Goal: Transaction & Acquisition: Purchase product/service

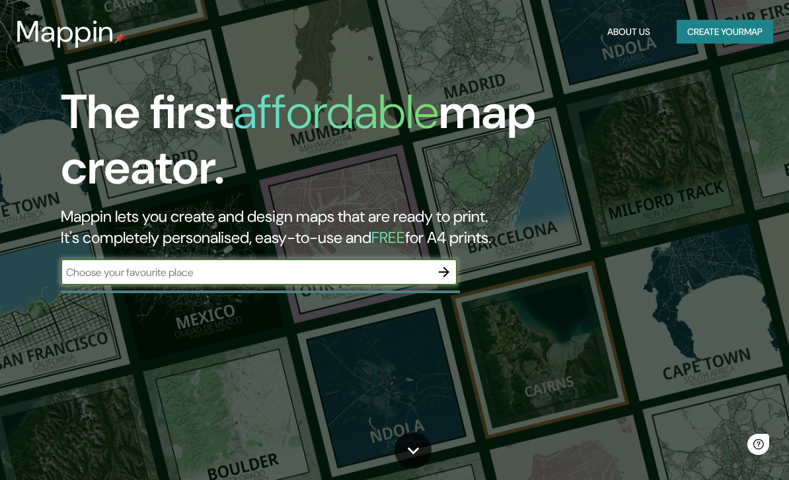
click at [351, 270] on input "text" at bounding box center [246, 272] width 370 height 15
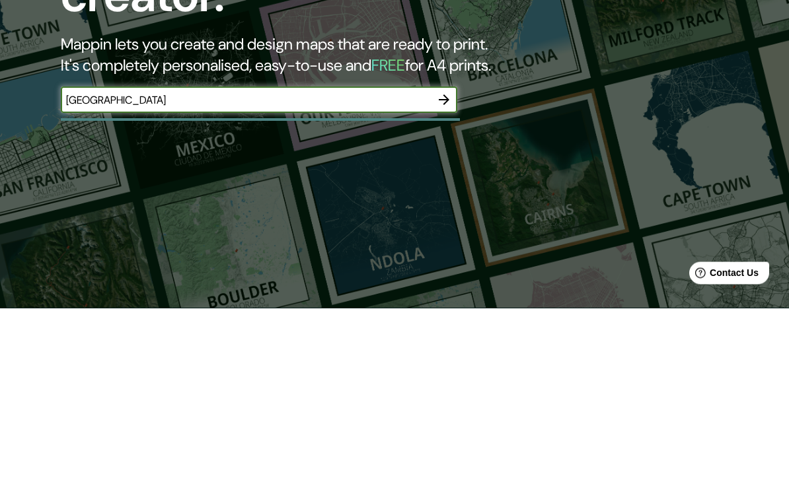
type input "[GEOGRAPHIC_DATA]"
click at [438, 264] on icon "button" at bounding box center [444, 272] width 16 height 16
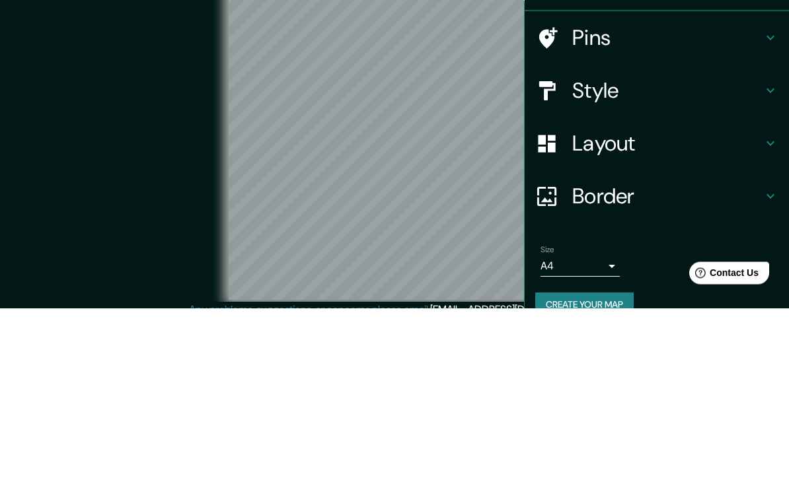
scroll to position [54, 0]
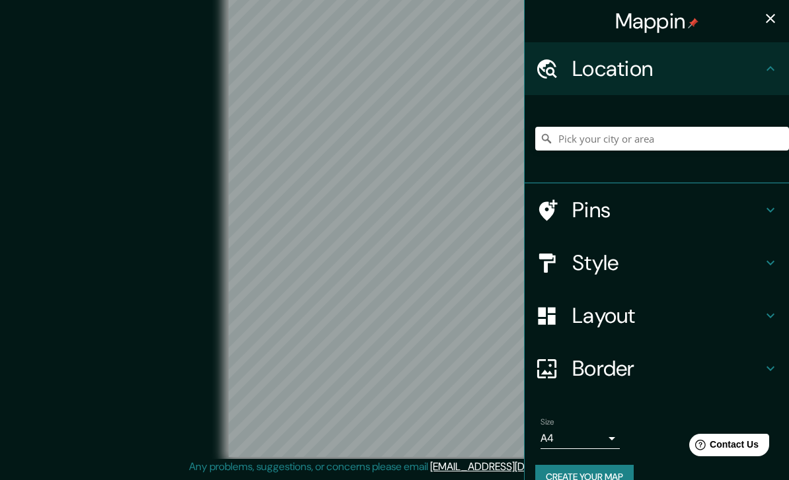
click at [640, 266] on h4 "Style" at bounding box center [667, 263] width 190 height 26
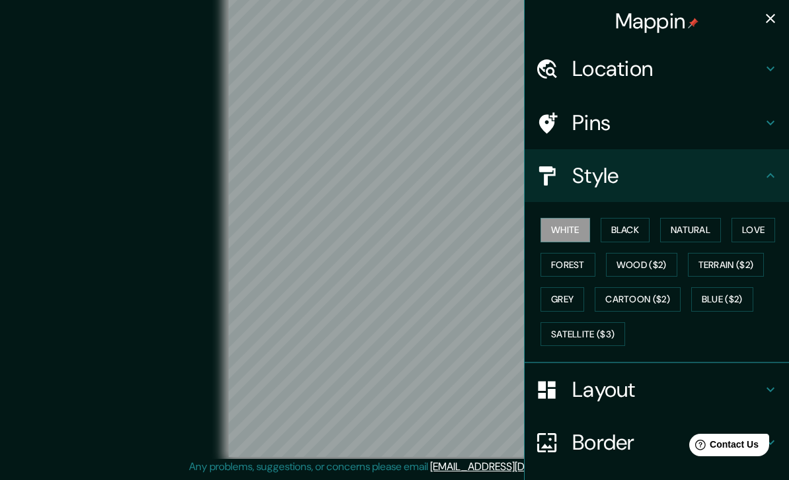
click at [768, 17] on icon "button" at bounding box center [770, 19] width 16 height 16
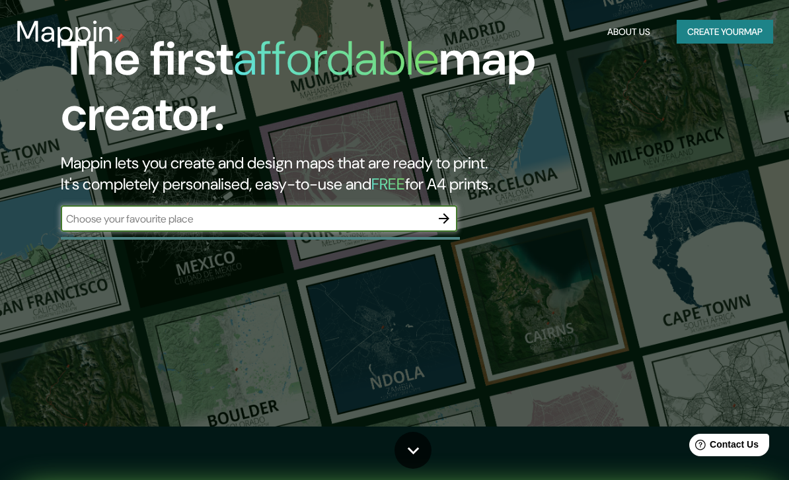
scroll to position [172, 0]
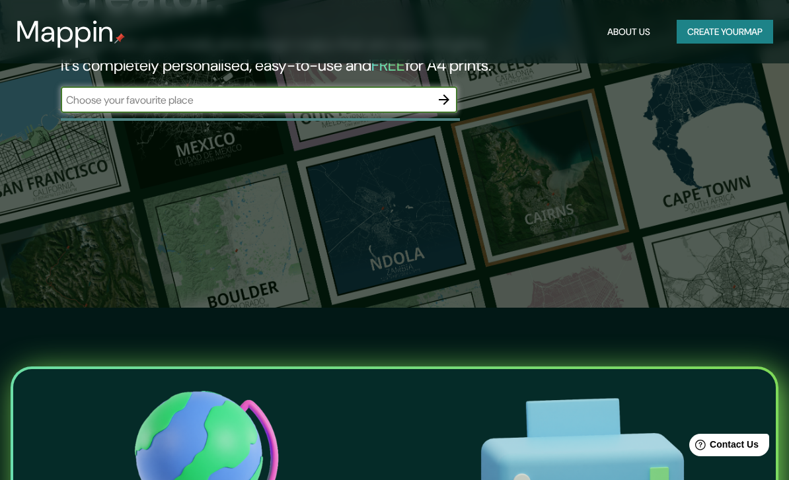
click at [380, 98] on input "text" at bounding box center [246, 99] width 370 height 15
type input "[GEOGRAPHIC_DATA] [GEOGRAPHIC_DATA]"
click at [447, 101] on icon "button" at bounding box center [444, 100] width 16 height 16
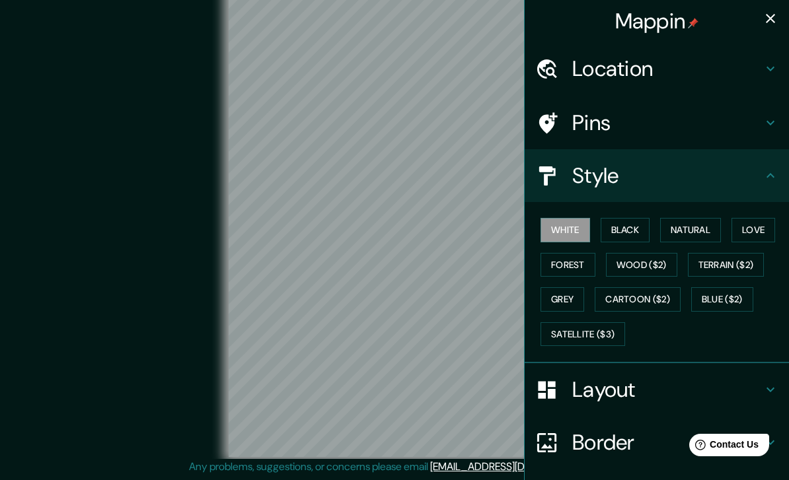
click at [647, 71] on h4 "Location" at bounding box center [667, 68] width 190 height 26
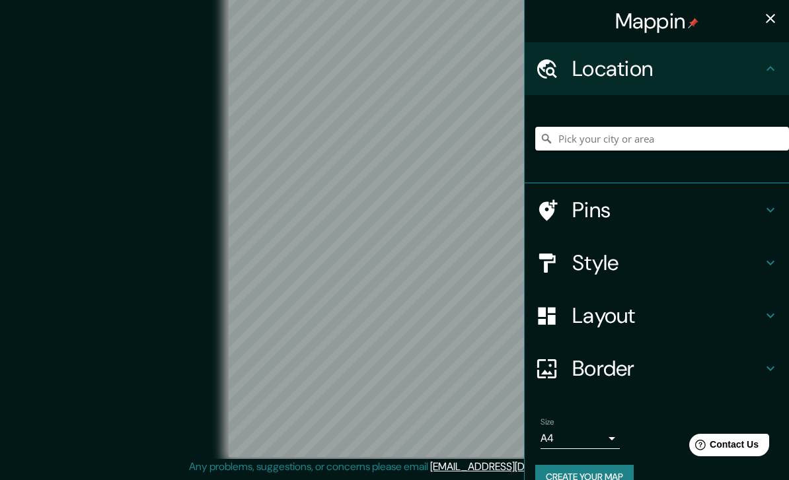
click at [614, 135] on input "Pick your city or area" at bounding box center [662, 139] width 254 height 24
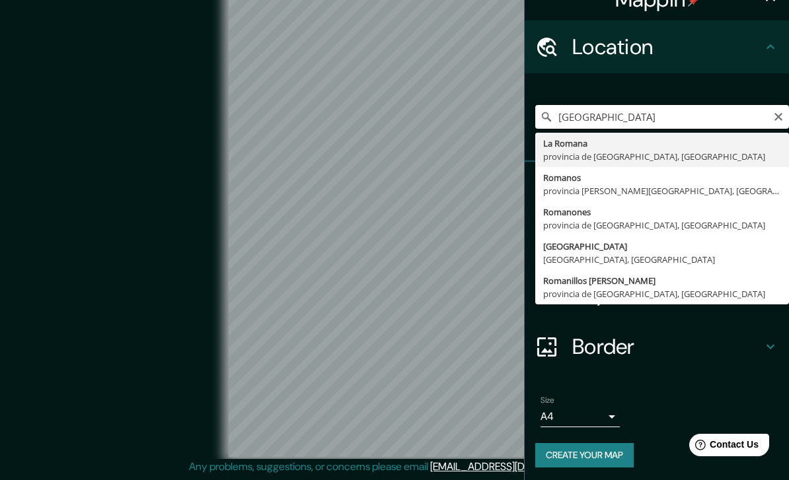
scroll to position [21, 0]
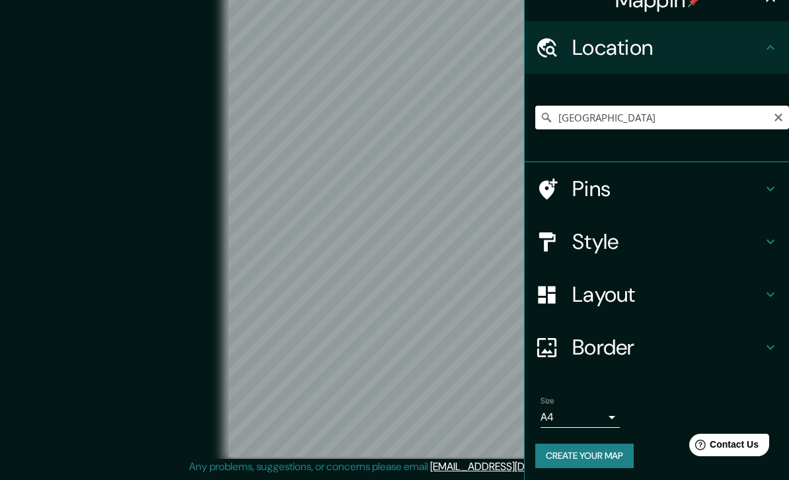
click at [687, 106] on input "[GEOGRAPHIC_DATA]" at bounding box center [662, 118] width 254 height 24
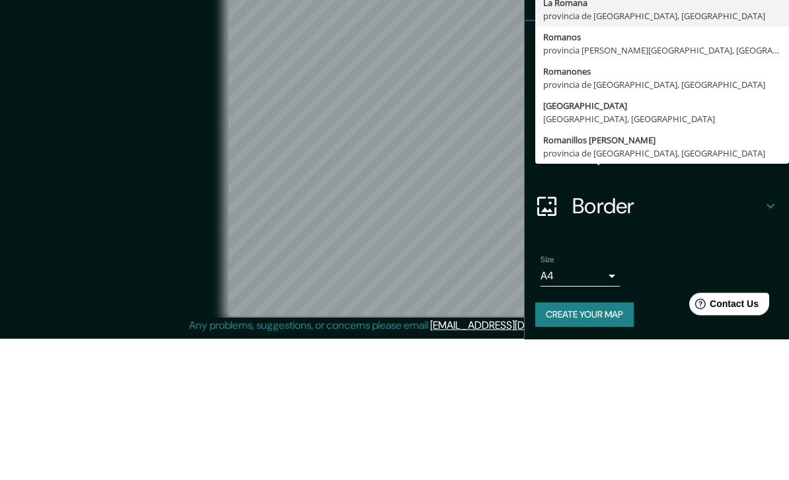
type input "[GEOGRAPHIC_DATA], [GEOGRAPHIC_DATA], [GEOGRAPHIC_DATA]"
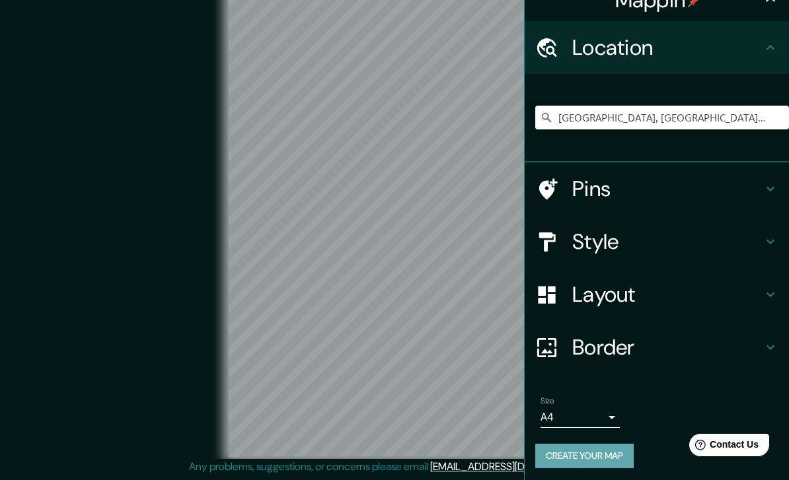
click at [612, 460] on button "Create your map" at bounding box center [584, 456] width 98 height 24
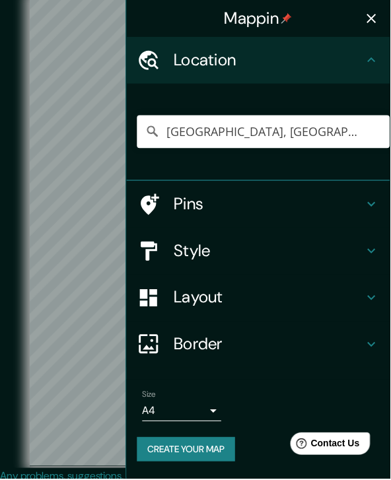
scroll to position [18, 0]
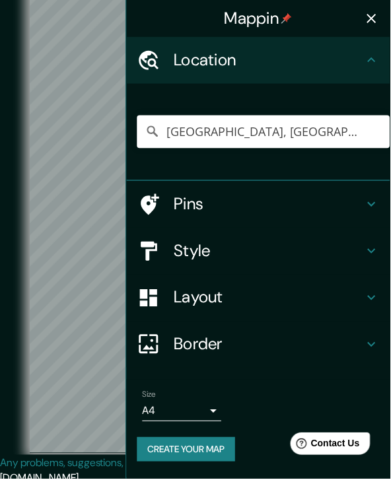
click at [374, 13] on icon "button" at bounding box center [373, 19] width 16 height 16
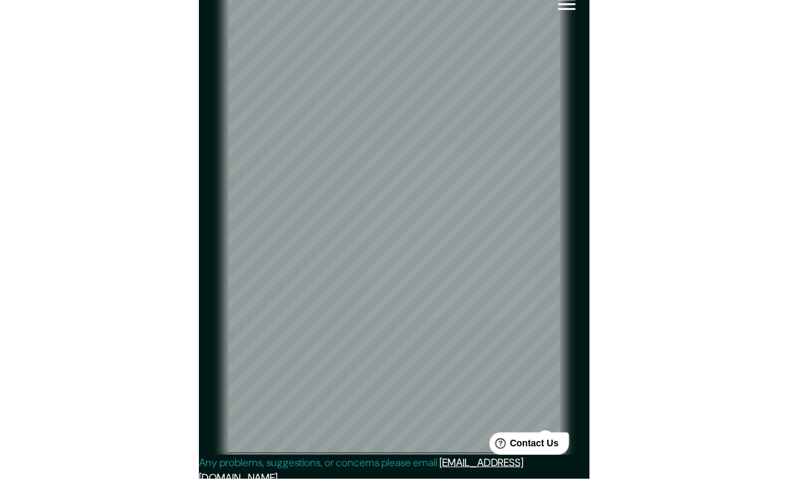
scroll to position [18, 0]
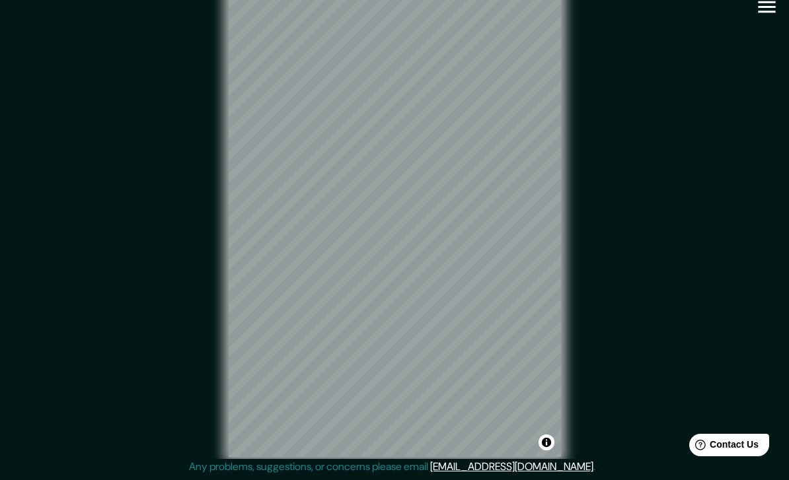
click at [770, 13] on icon "button" at bounding box center [766, 6] width 23 height 23
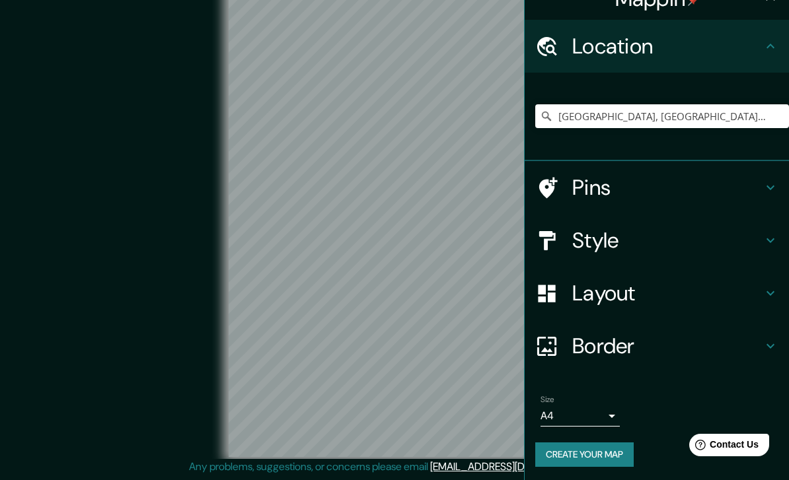
scroll to position [21, 0]
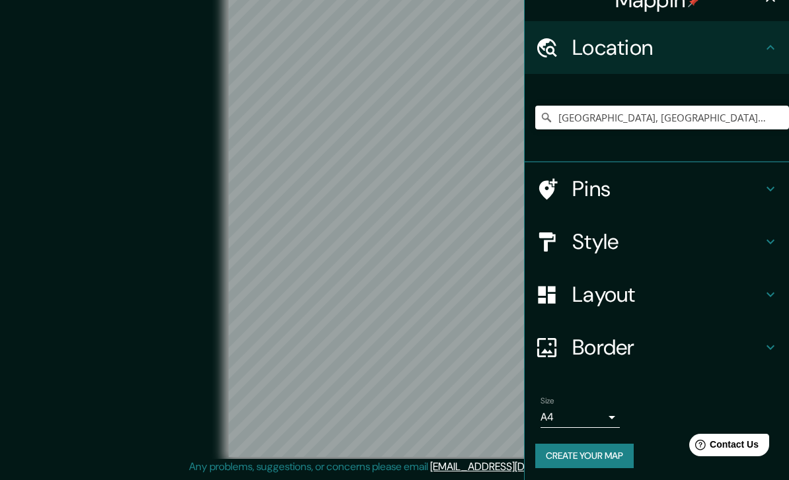
click at [611, 417] on body "Mappin Location [GEOGRAPHIC_DATA], [GEOGRAPHIC_DATA], [GEOGRAPHIC_DATA] Pins St…" at bounding box center [394, 225] width 789 height 480
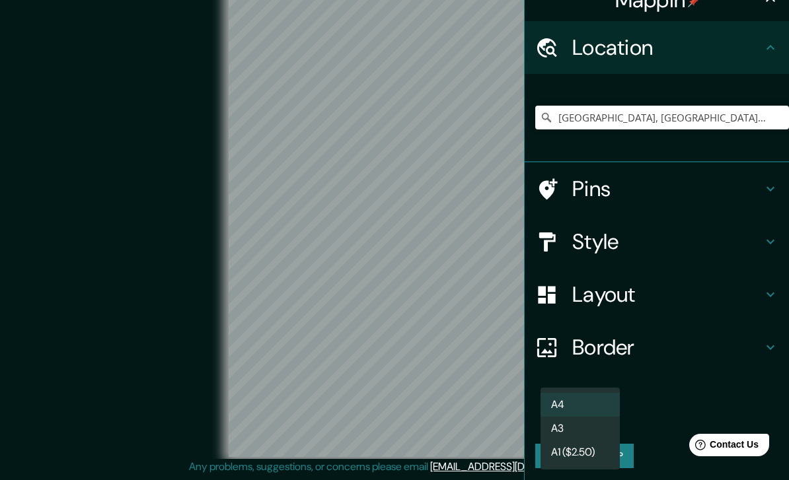
click at [595, 431] on li "A3" at bounding box center [579, 429] width 79 height 24
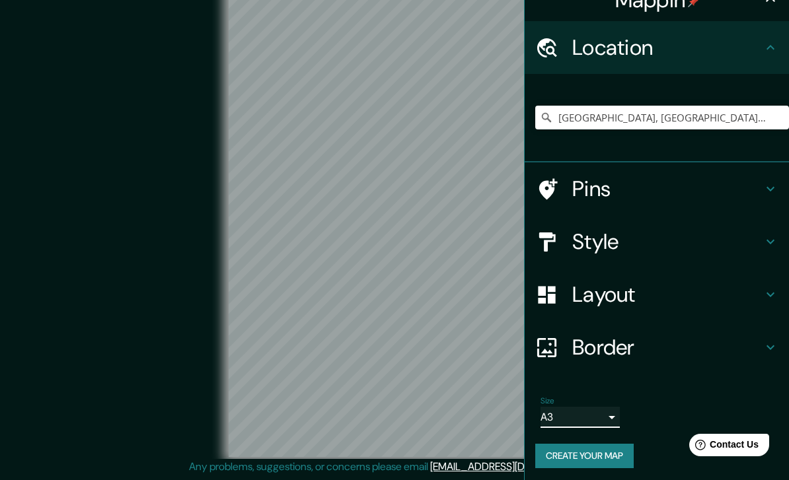
type input "a4"
click at [614, 413] on body "Mappin Location [GEOGRAPHIC_DATA], [GEOGRAPHIC_DATA], [GEOGRAPHIC_DATA] Pins St…" at bounding box center [394, 225] width 789 height 480
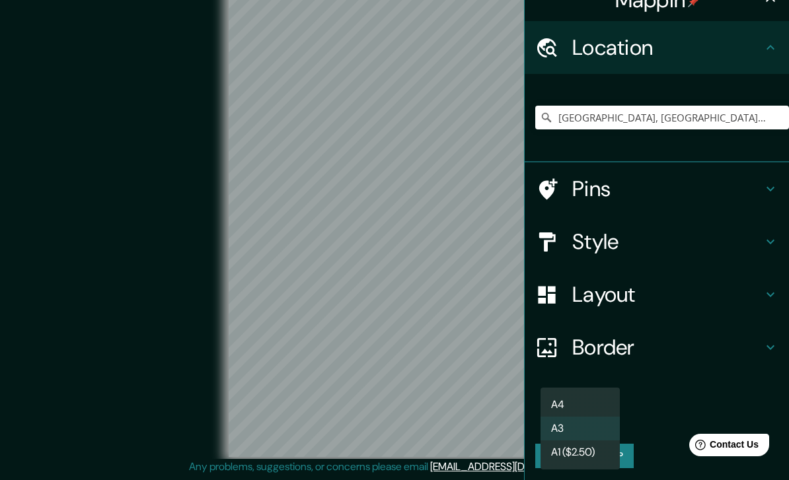
click at [598, 425] on li "A3" at bounding box center [579, 429] width 79 height 24
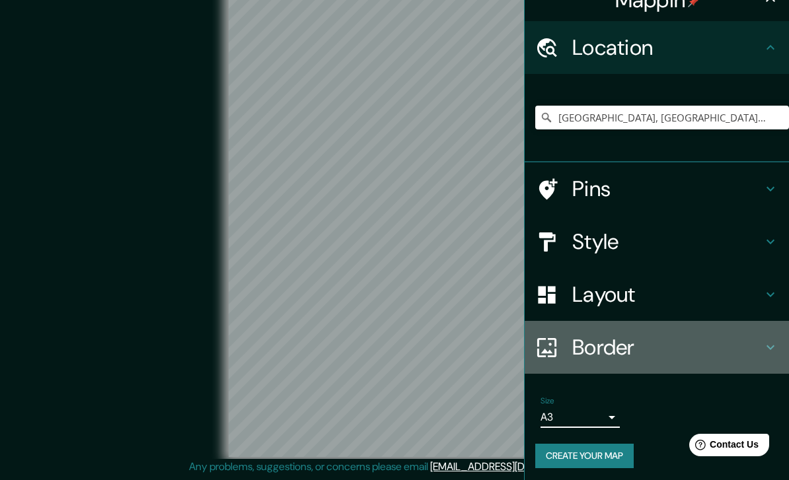
click at [679, 369] on div "Border" at bounding box center [656, 347] width 264 height 53
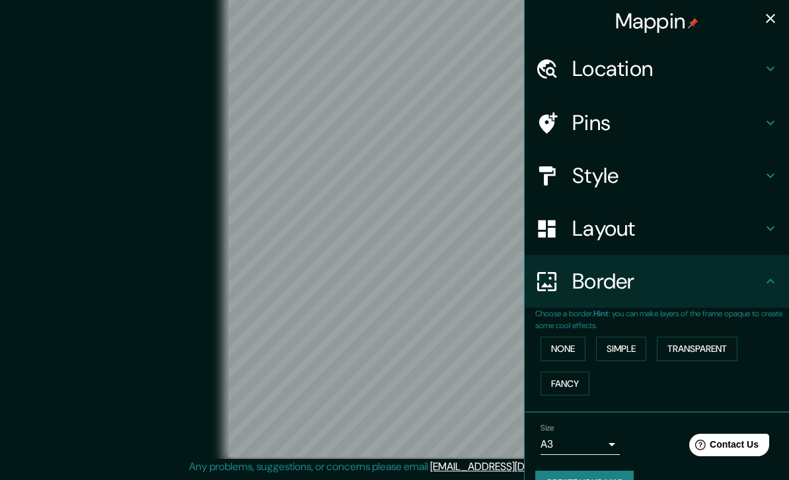
click at [781, 292] on div "Border" at bounding box center [656, 281] width 264 height 53
click at [777, 297] on div "Border" at bounding box center [656, 281] width 264 height 53
click at [527, 283] on div "Border" at bounding box center [656, 281] width 264 height 53
click at [125, 144] on div "© Mapbox © OpenStreetMap Improve this map" at bounding box center [395, 222] width 710 height 432
click at [131, 147] on div "© Mapbox © OpenStreetMap Improve this map" at bounding box center [395, 222] width 710 height 432
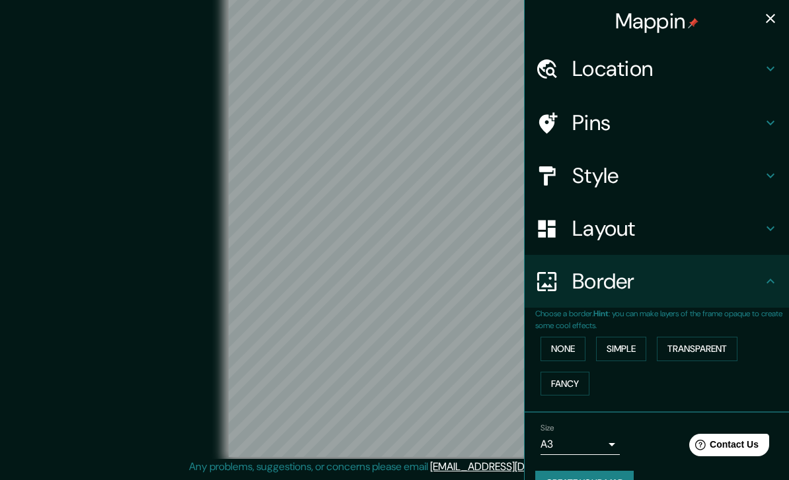
click at [130, 147] on div "© Mapbox © OpenStreetMap Improve this map" at bounding box center [395, 222] width 710 height 432
click at [773, 275] on icon at bounding box center [770, 281] width 16 height 16
click at [786, 277] on div "Border" at bounding box center [656, 281] width 264 height 53
click at [771, 8] on button "button" at bounding box center [770, 18] width 26 height 26
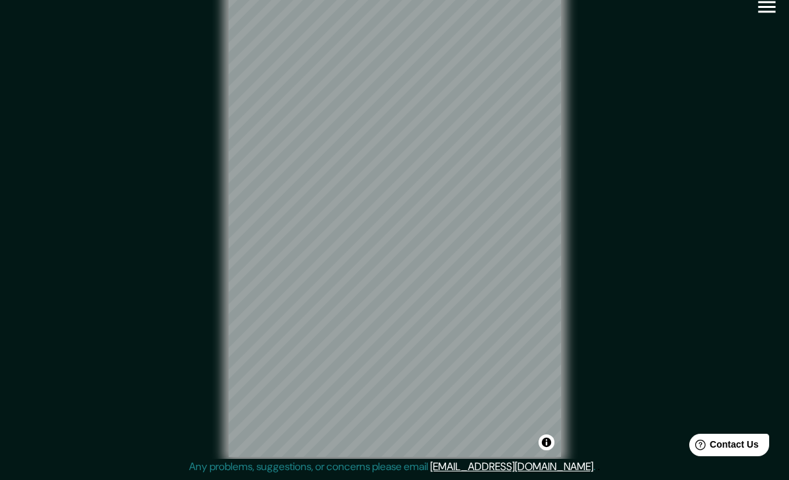
click at [777, 27] on div "Mappin Location [GEOGRAPHIC_DATA], [GEOGRAPHIC_DATA], [GEOGRAPHIC_DATA] Pins St…" at bounding box center [394, 232] width 789 height 495
click at [742, 48] on div "© Mapbox © OpenStreetMap Improve this map" at bounding box center [395, 222] width 710 height 432
click at [750, 42] on div "© Mapbox © OpenStreetMap Improve this map" at bounding box center [394, 222] width 752 height 474
click at [750, 18] on div "© Mapbox © OpenStreetMap Improve this map" at bounding box center [394, 222] width 752 height 474
click at [750, 17] on div "© Mapbox © OpenStreetMap Improve this map" at bounding box center [394, 222] width 752 height 474
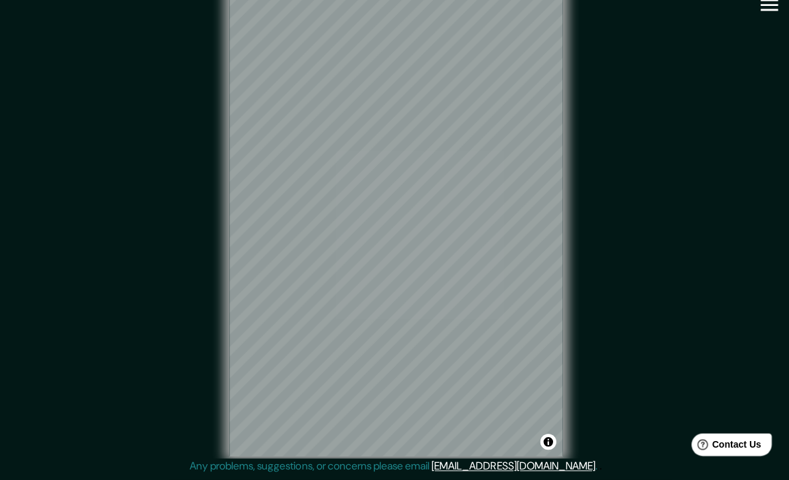
scroll to position [41, 0]
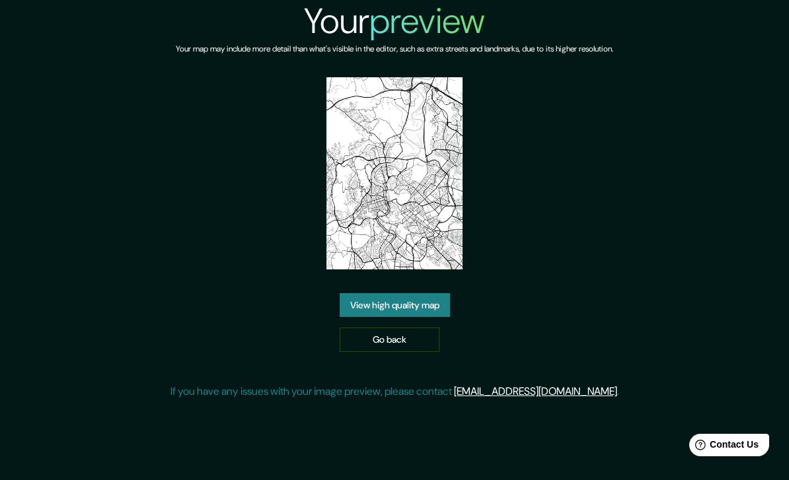
click at [438, 231] on img at bounding box center [394, 173] width 136 height 192
click at [445, 236] on img at bounding box center [394, 173] width 136 height 192
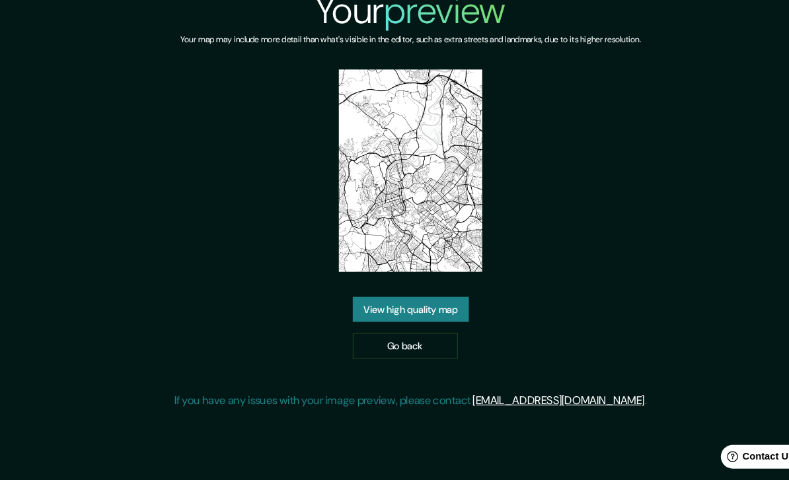
click at [435, 311] on link "View high quality map" at bounding box center [395, 305] width 110 height 24
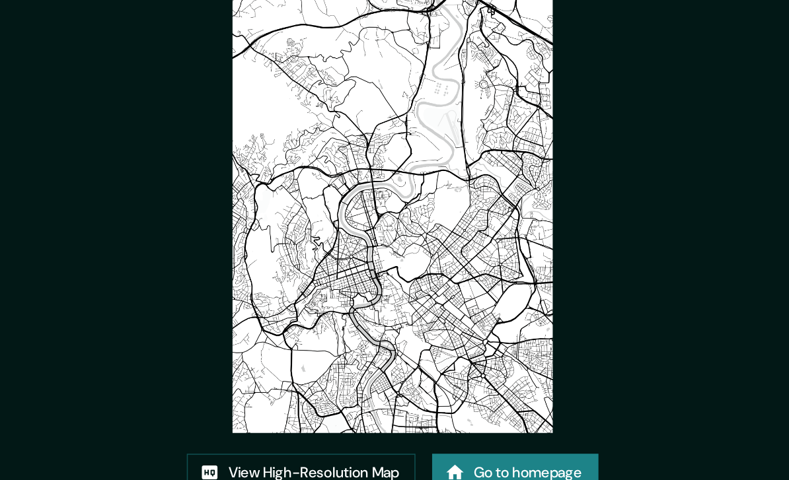
click at [323, 108] on img at bounding box center [394, 197] width 203 height 288
